Goal: Task Accomplishment & Management: Manage account settings

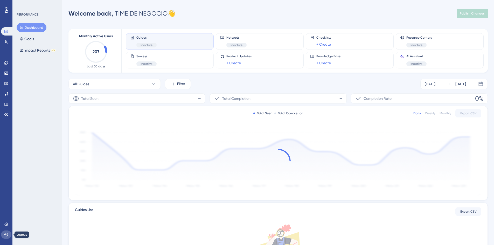
click at [6, 235] on icon at bounding box center [6, 234] width 4 height 4
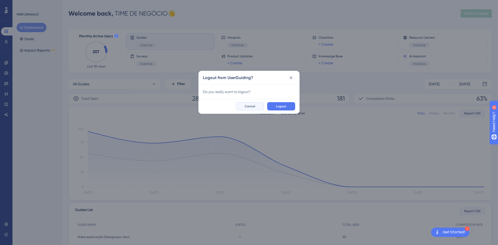
click at [250, 107] on span "Cancel" at bounding box center [249, 106] width 11 height 4
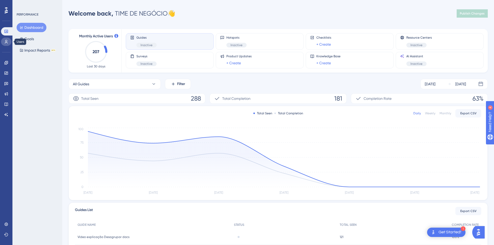
click at [6, 41] on icon at bounding box center [6, 42] width 4 height 4
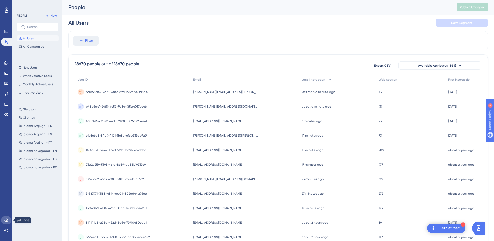
click at [8, 222] on icon at bounding box center [6, 220] width 4 height 4
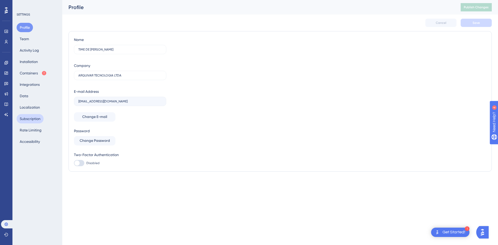
click at [34, 120] on button "Subscription" at bounding box center [30, 118] width 27 height 9
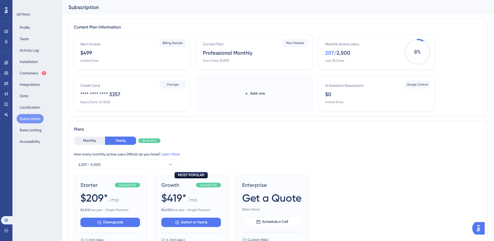
drag, startPoint x: 103, startPoint y: 62, endPoint x: 78, endPoint y: 60, distance: 24.5
click at [78, 60] on div "Next Invoice $499 Invalid Date Billing Details" at bounding box center [132, 51] width 116 height 35
click at [85, 62] on div "Invalid Date" at bounding box center [89, 61] width 18 height 4
click at [179, 48] on div "Next Invoice $499 Invalid Date" at bounding box center [132, 52] width 105 height 22
click at [180, 43] on span "Billing Details" at bounding box center [172, 43] width 20 height 4
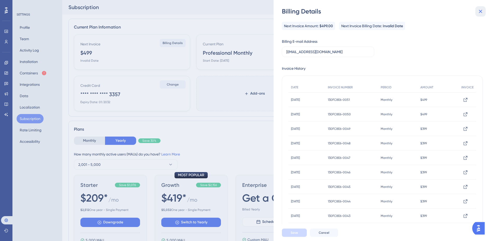
click at [480, 10] on icon at bounding box center [480, 11] width 6 height 6
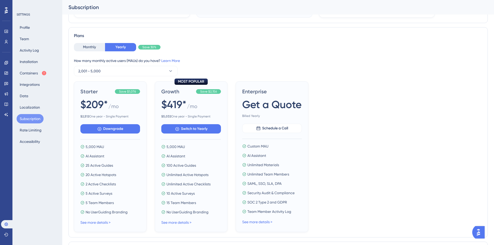
scroll to position [104, 0]
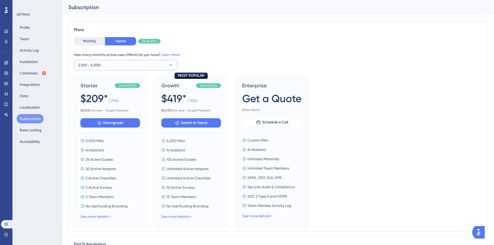
click at [160, 67] on button "2,001 - 5,000" at bounding box center [126, 65] width 104 height 10
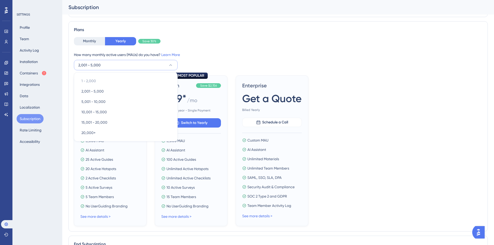
click at [216, 54] on div "How many monthly active users (MAUs) do you have? Learn More" at bounding box center [278, 55] width 408 height 6
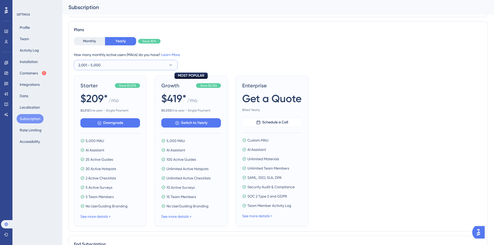
click at [164, 65] on button "2,001 - 5,000" at bounding box center [126, 65] width 104 height 10
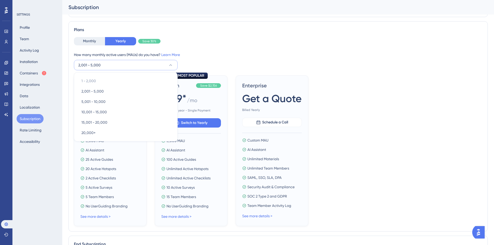
click at [217, 53] on div "How many monthly active users (MAUs) do you have? Learn More" at bounding box center [278, 55] width 408 height 6
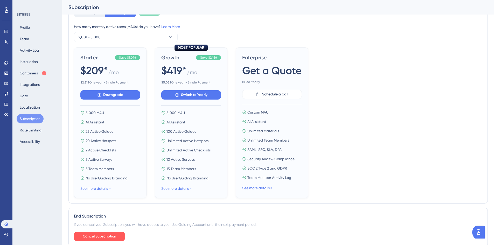
scroll to position [154, 0]
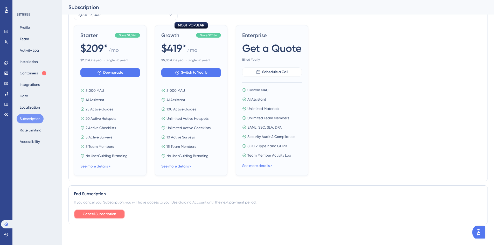
click at [97, 215] on span "Cancel Subscription" at bounding box center [99, 214] width 33 height 6
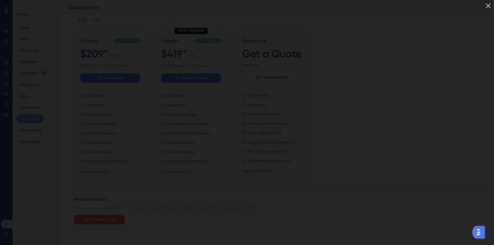
scroll to position [144, 0]
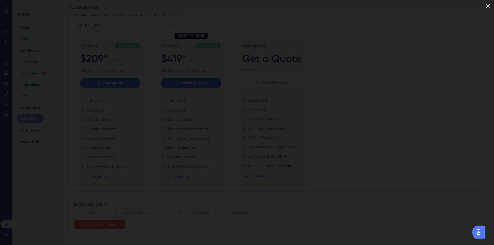
click at [489, 5] on img at bounding box center [488, 6] width 9 height 9
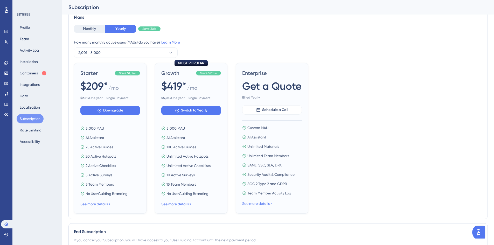
scroll to position [154, 0]
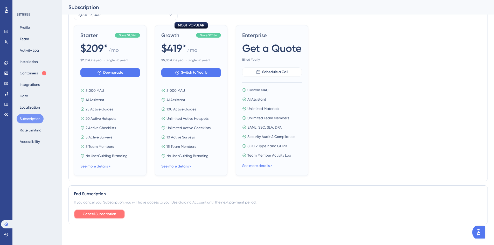
click at [114, 214] on span "Cancel Subscription" at bounding box center [99, 214] width 33 height 6
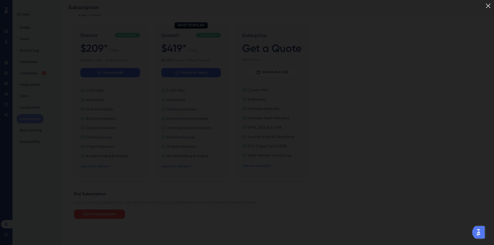
click at [490, 5] on img at bounding box center [488, 6] width 9 height 9
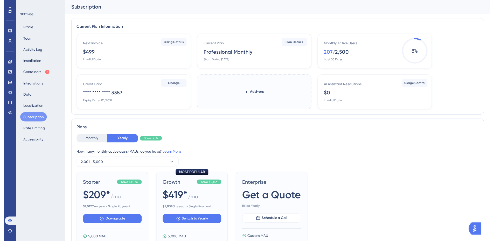
scroll to position [0, 0]
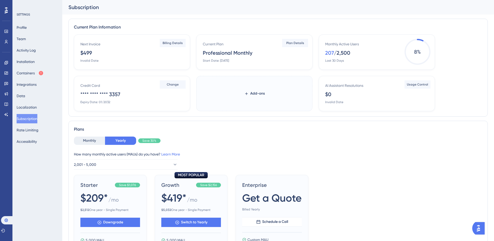
click at [481, 227] on img "Open AI Assistant Launcher" at bounding box center [477, 228] width 9 height 9
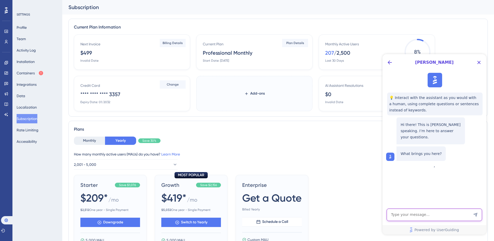
click at [409, 214] on textarea "AI Assistant Text Input" at bounding box center [433, 215] width 95 height 12
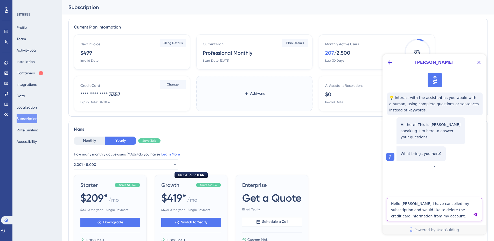
type textarea "Hello [PERSON_NAME] I have cancelled my subscription and would like to delete t…"
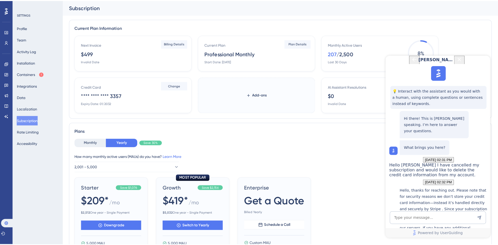
scroll to position [100, 0]
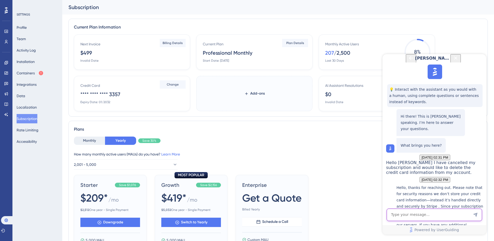
click at [416, 215] on textarea "AI Assistant Text Input" at bounding box center [433, 215] width 95 height 12
click at [27, 27] on button "Profile" at bounding box center [22, 27] width 10 height 9
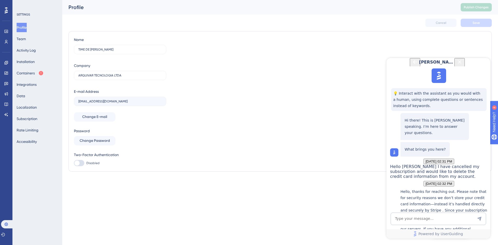
click at [426, 219] on textarea "AI Assistant Text Input" at bounding box center [437, 218] width 95 height 12
type textarea "I have already cancelled the plan 3 times, but haven't received any email conce…"
click at [462, 65] on icon "Close Button" at bounding box center [459, 62] width 6 height 6
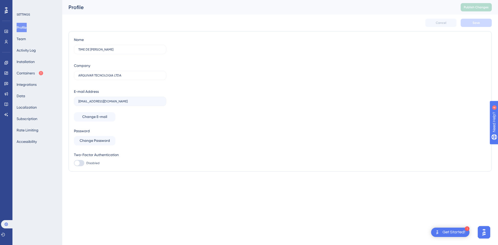
scroll to position [0, 0]
